Goal: Information Seeking & Learning: Check status

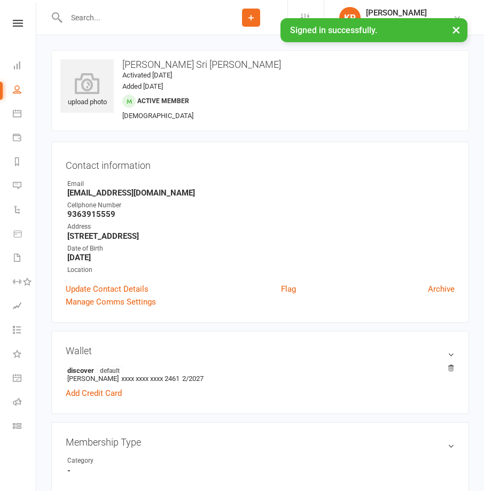
click at [130, 16] on input "text" at bounding box center [139, 17] width 152 height 15
paste input "[PERSON_NAME]"
type input "[PERSON_NAME]"
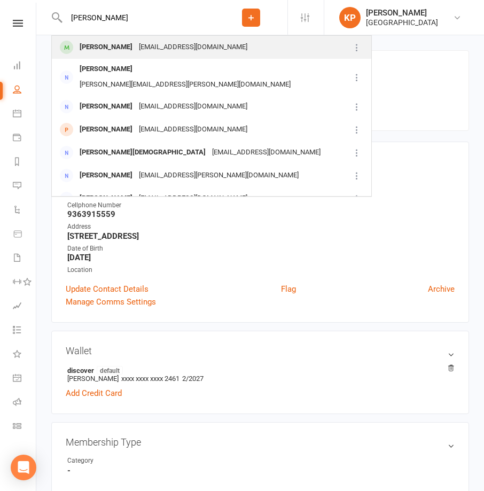
click at [130, 44] on div "[PERSON_NAME]" at bounding box center [105, 48] width 59 height 16
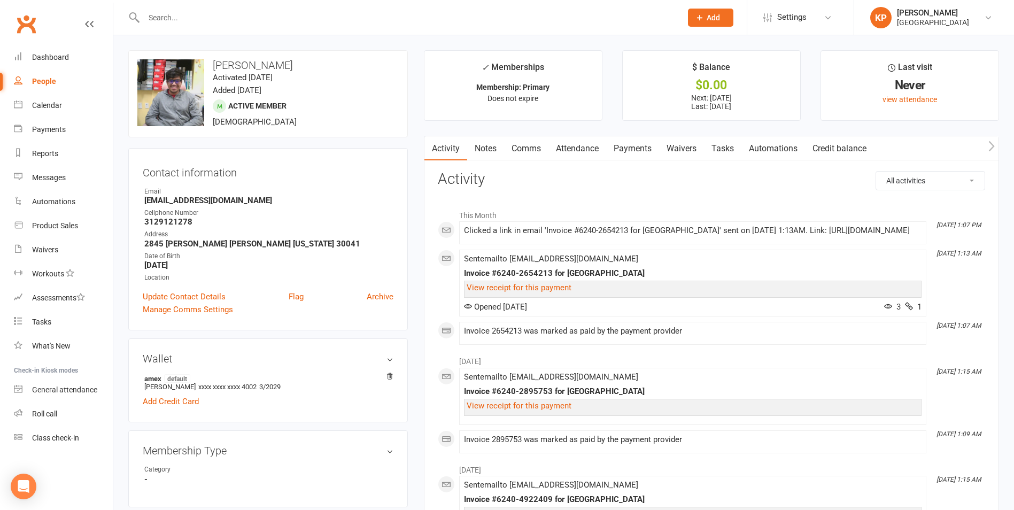
click at [484, 142] on link "Comms" at bounding box center [526, 148] width 44 height 25
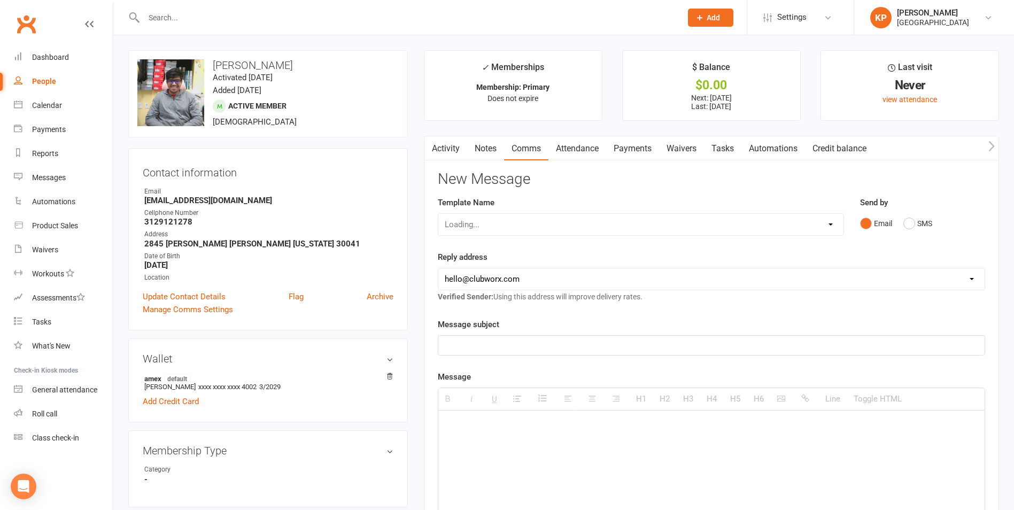
click at [484, 144] on link "Attendance" at bounding box center [578, 148] width 58 height 25
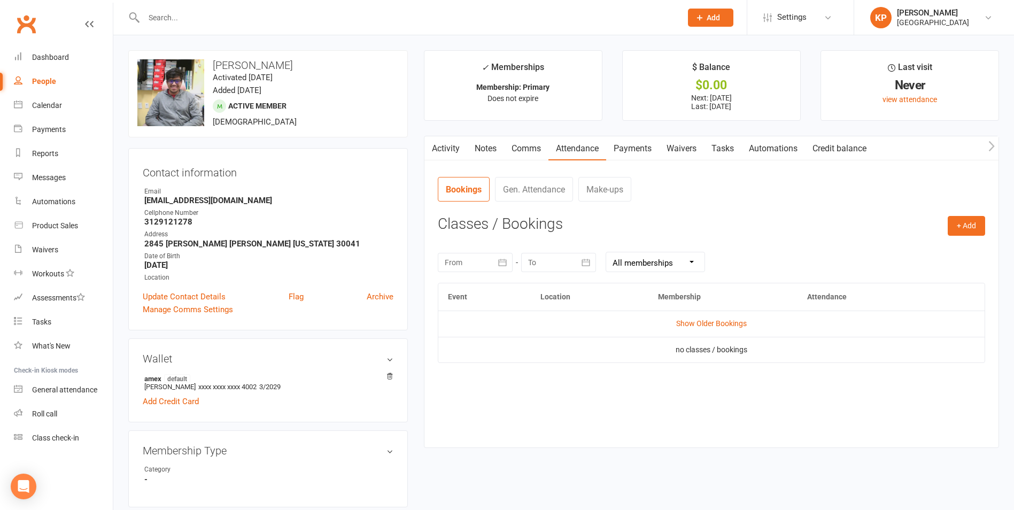
click at [484, 149] on link "Payments" at bounding box center [632, 148] width 53 height 25
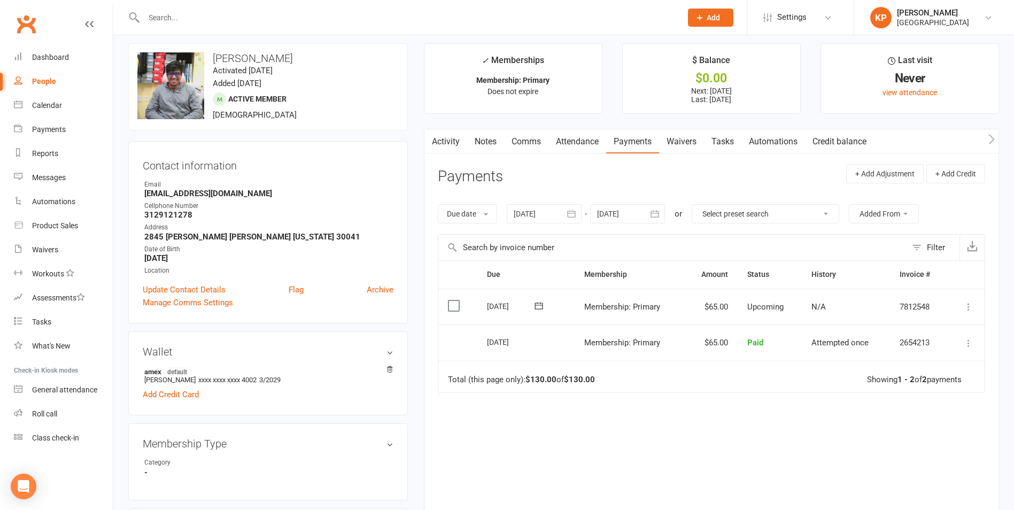
scroll to position [53, 0]
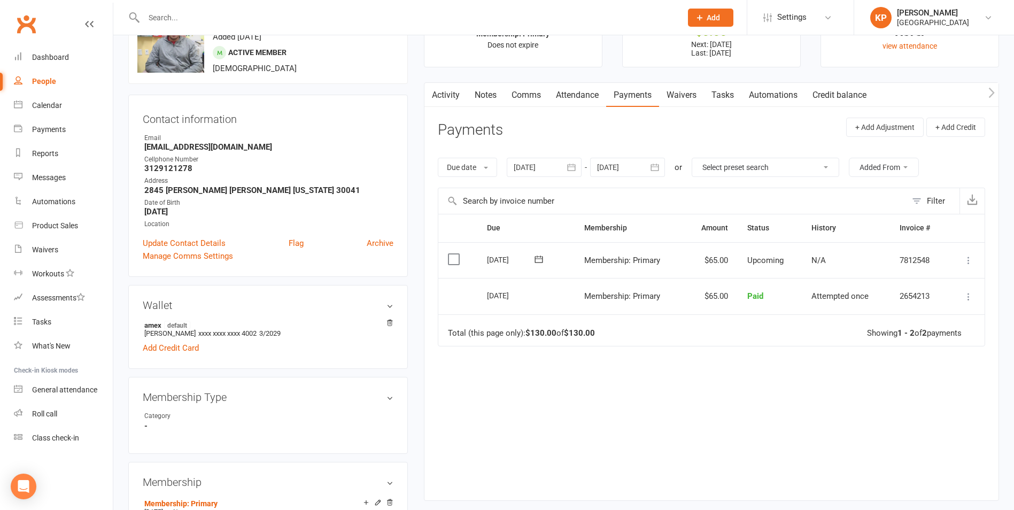
click at [484, 170] on icon "button" at bounding box center [571, 167] width 11 height 11
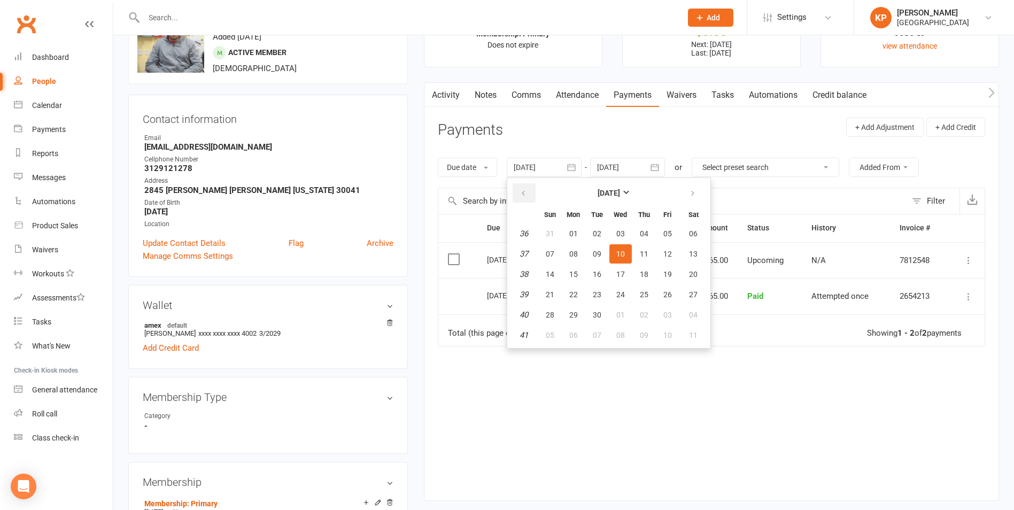
click at [484, 196] on button "button" at bounding box center [524, 192] width 23 height 19
click at [484, 233] on span "01" at bounding box center [597, 233] width 9 height 9
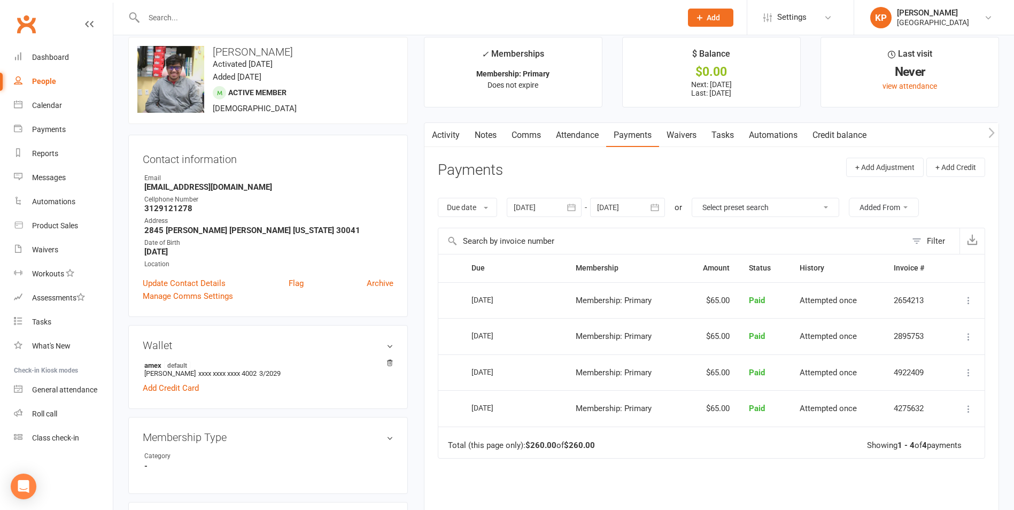
scroll to position [0, 0]
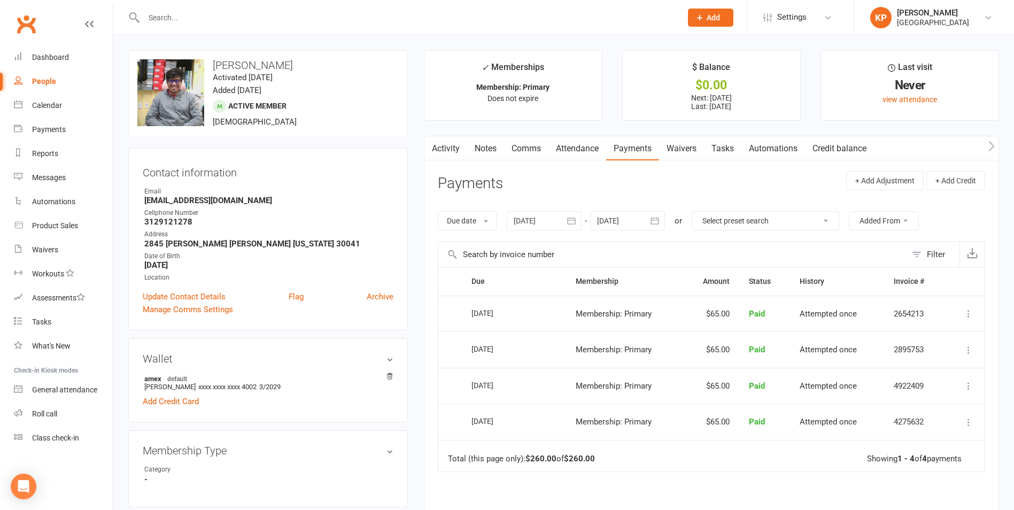
click at [484, 223] on button "button" at bounding box center [571, 220] width 19 height 19
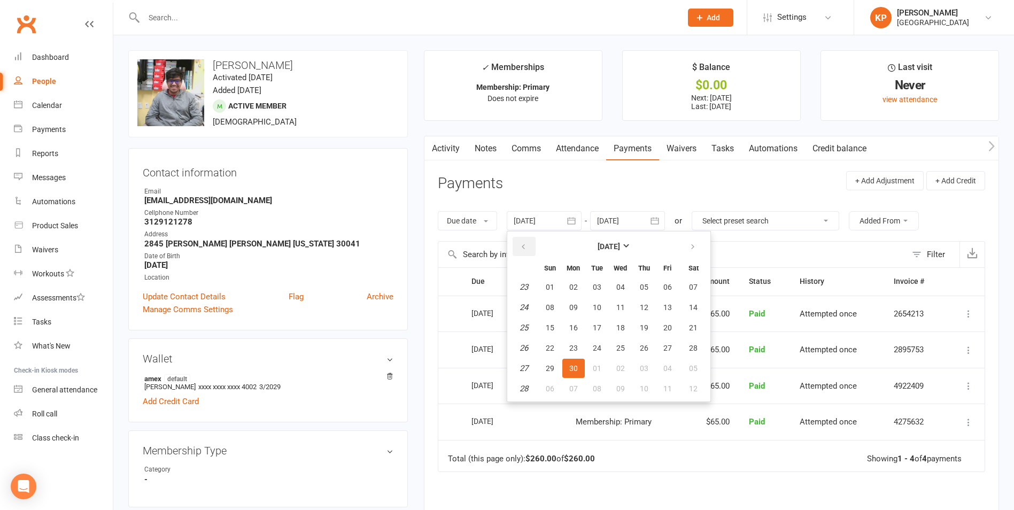
click at [484, 244] on button "button" at bounding box center [524, 246] width 23 height 19
click at [484, 286] on span "01" at bounding box center [597, 287] width 9 height 9
type input "[DATE]"
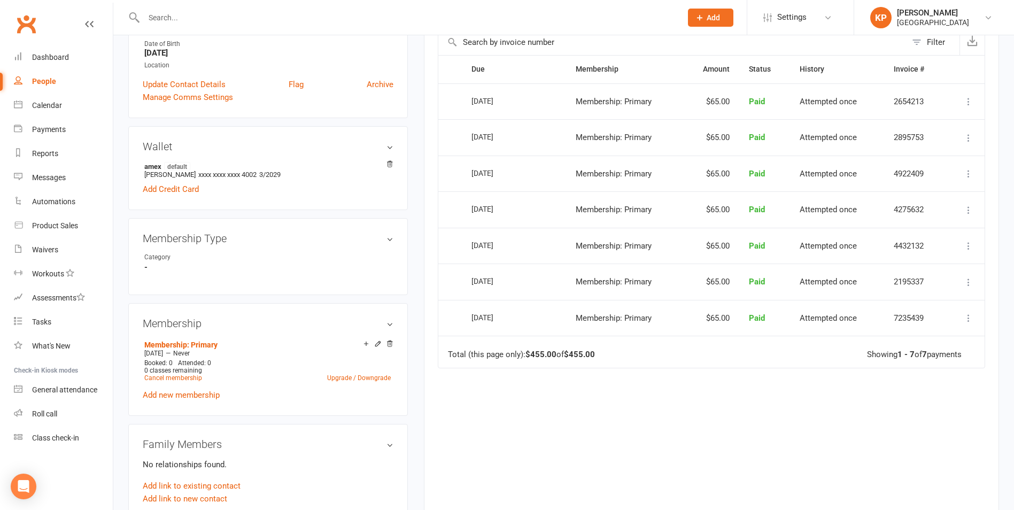
scroll to position [214, 0]
drag, startPoint x: 482, startPoint y: 240, endPoint x: 738, endPoint y: 238, distance: 256.1
click at [484, 238] on tr "Select this [DATE] [PERSON_NAME] Membership: Primary $65.00 Paid Attempted once…" at bounding box center [711, 244] width 546 height 36
click at [484, 207] on div "[DATE]" at bounding box center [504, 207] width 65 height 16
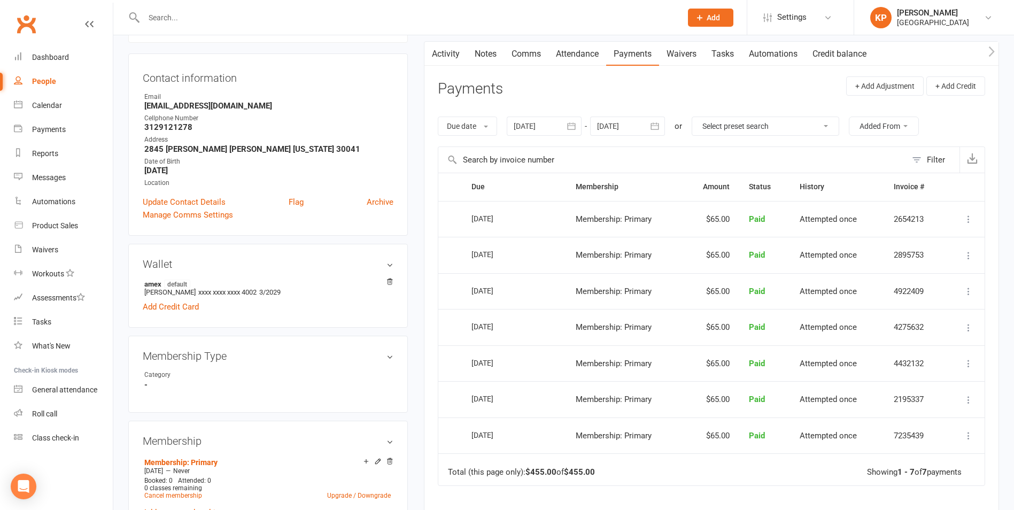
scroll to position [0, 0]
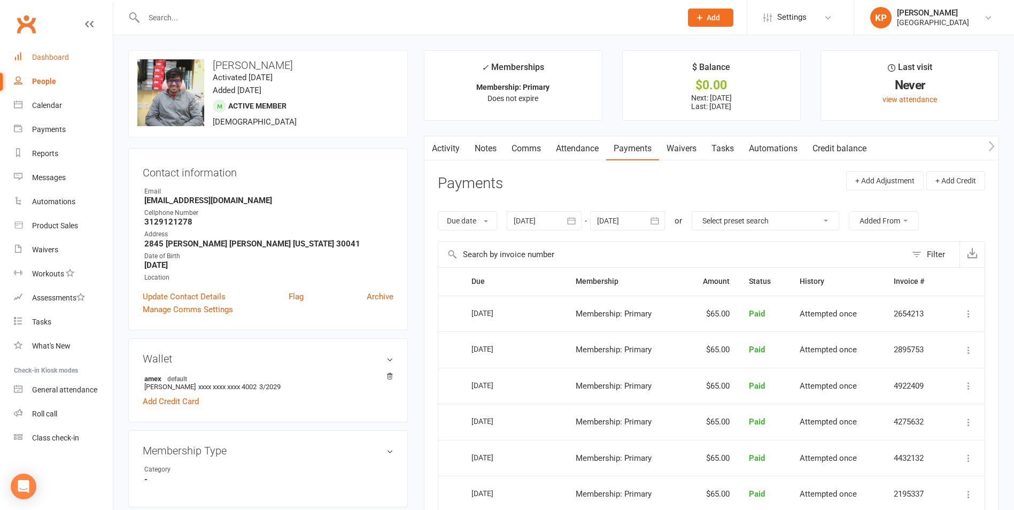
click at [63, 60] on div "Dashboard" at bounding box center [50, 57] width 37 height 9
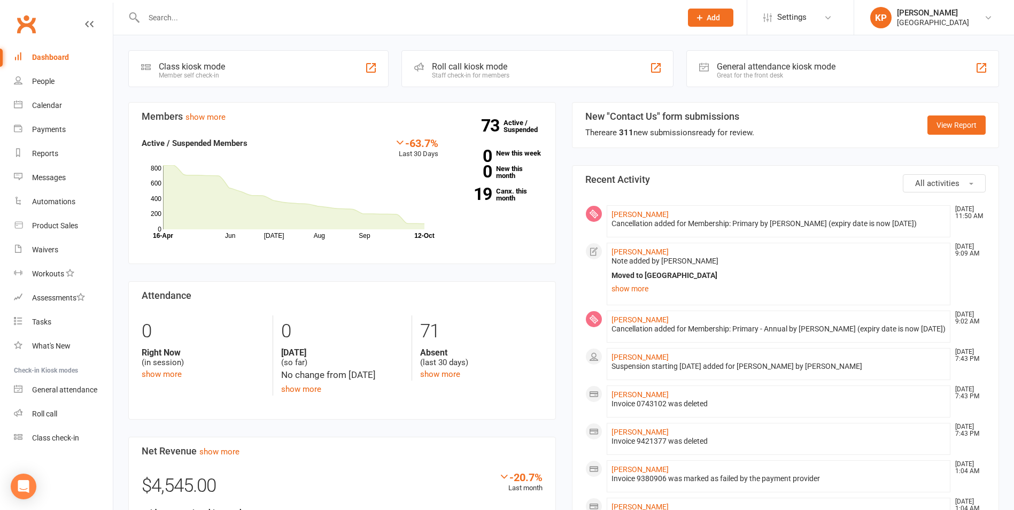
click at [207, 21] on input "text" at bounding box center [408, 17] width 534 height 15
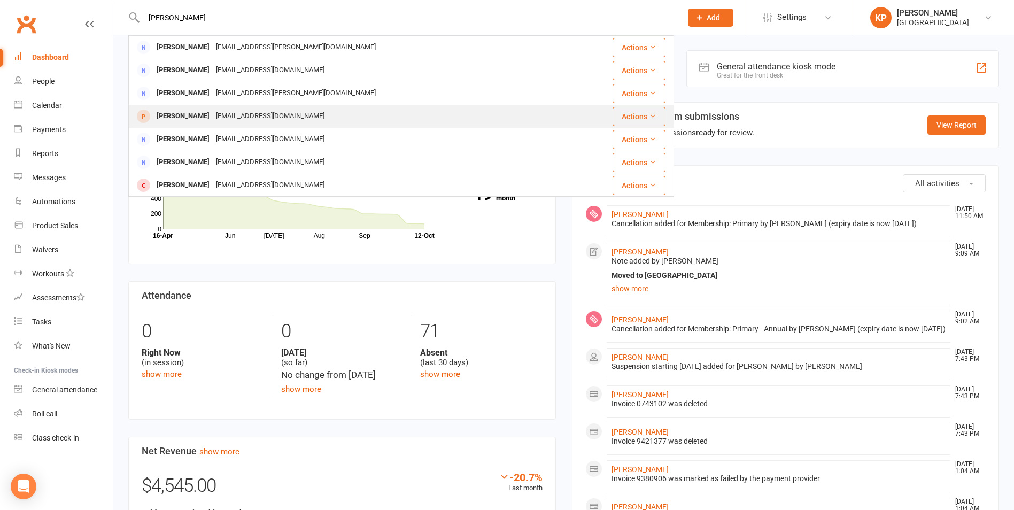
type input "[PERSON_NAME]"
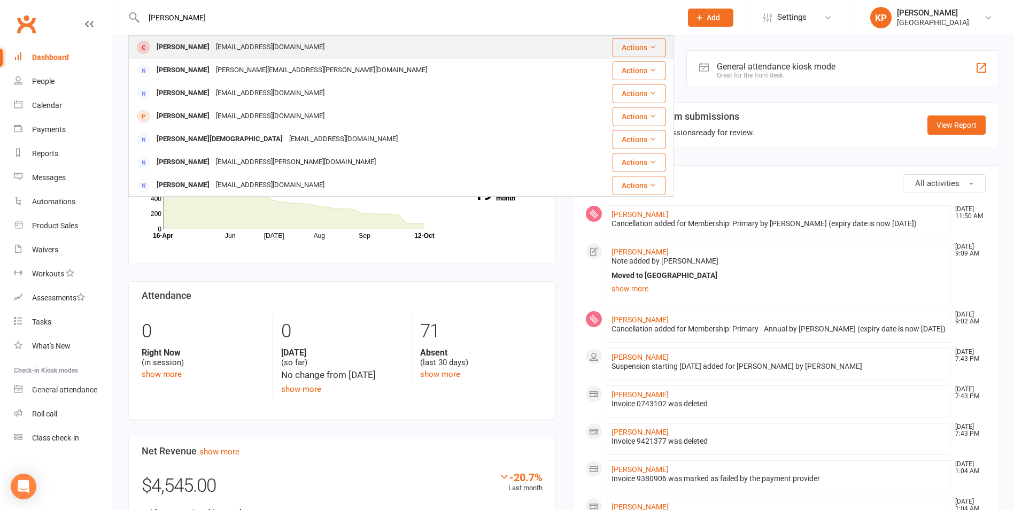
click at [213, 48] on div "[EMAIL_ADDRESS][DOMAIN_NAME]" at bounding box center [270, 48] width 115 height 16
